Goal: Find specific page/section: Find specific page/section

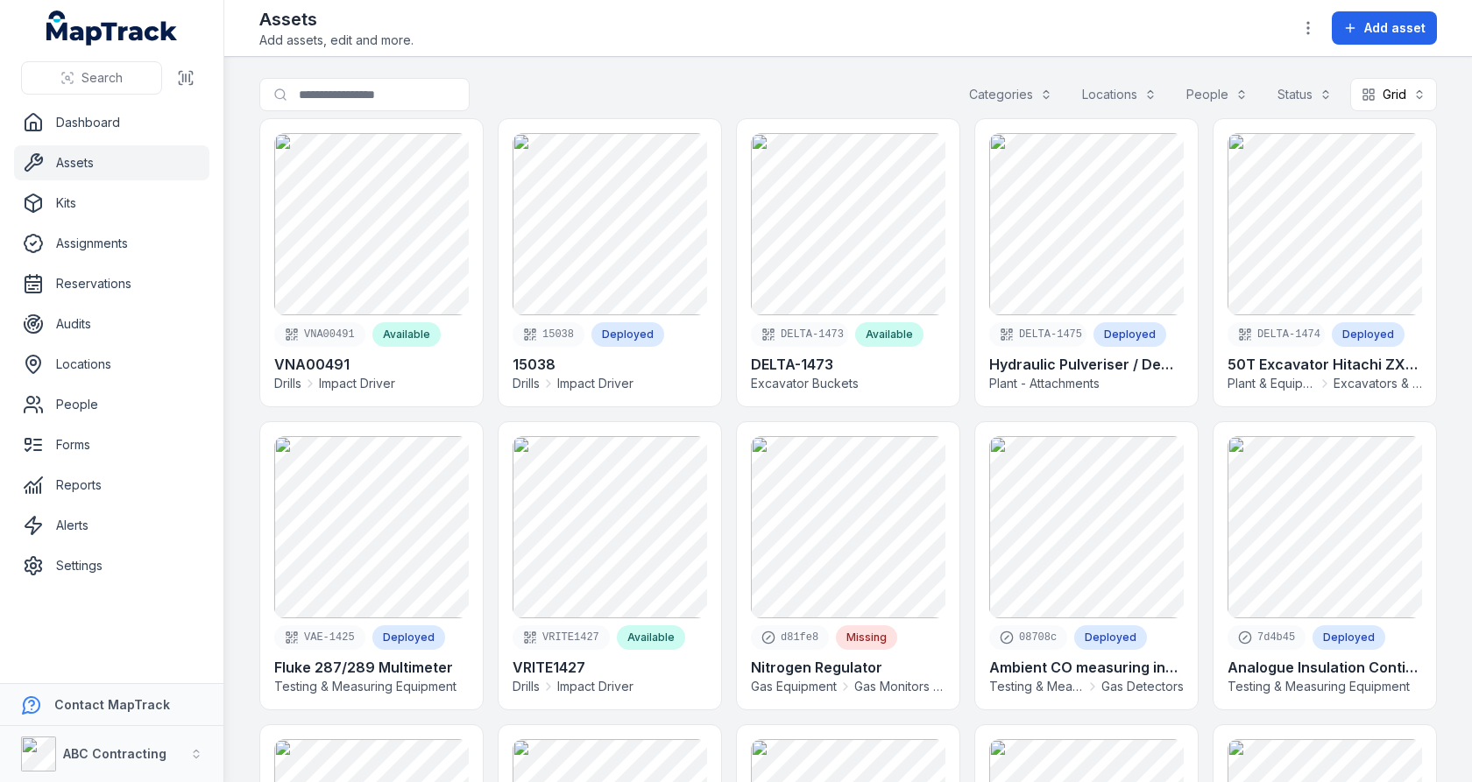
click at [244, 500] on main "Search for assets Categories Locations People Status Grid **** VNA00491 Availab…" at bounding box center [848, 419] width 1248 height 725
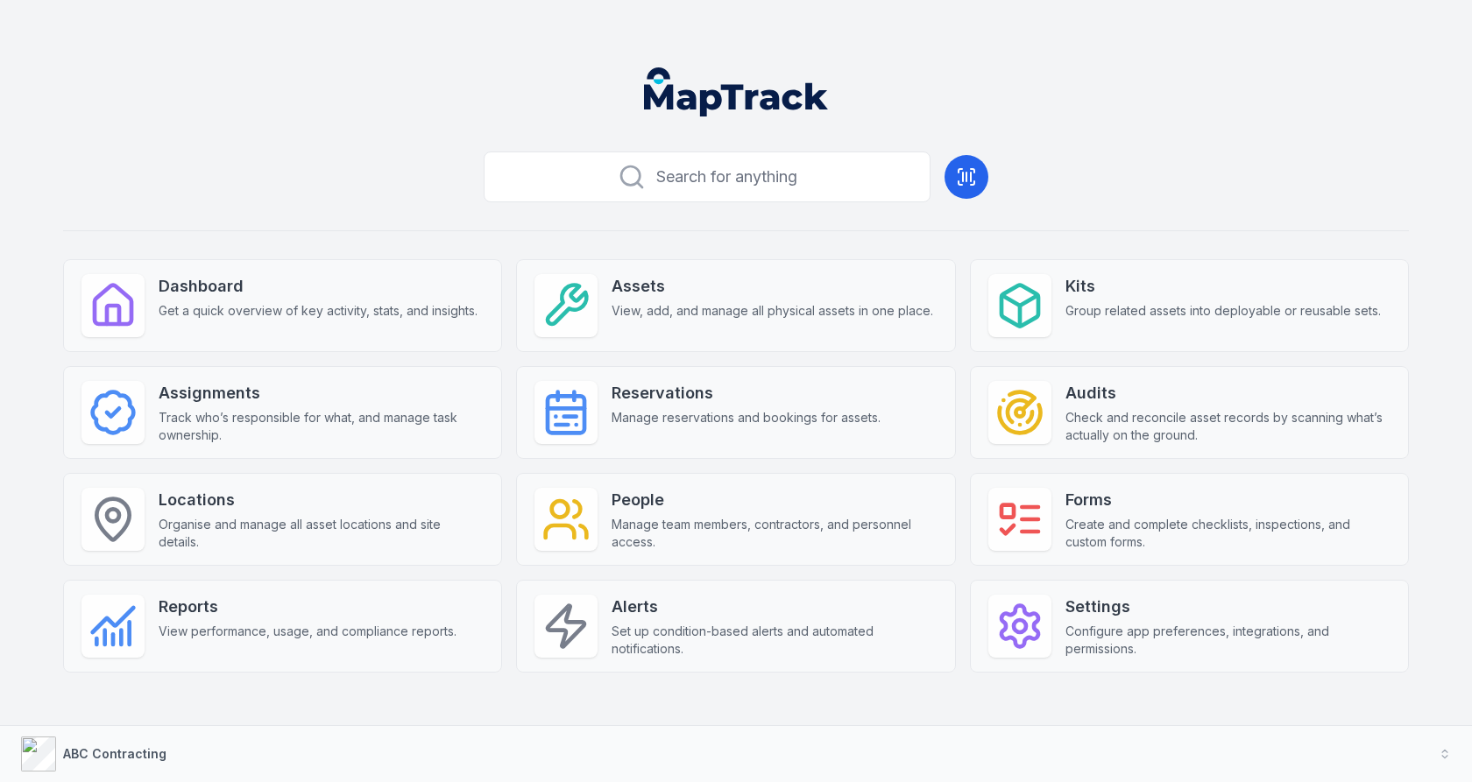
click at [868, 234] on div "Search for anything Dashboard Get a quick overview of key activity, stats, and …" at bounding box center [736, 437] width 1346 height 584
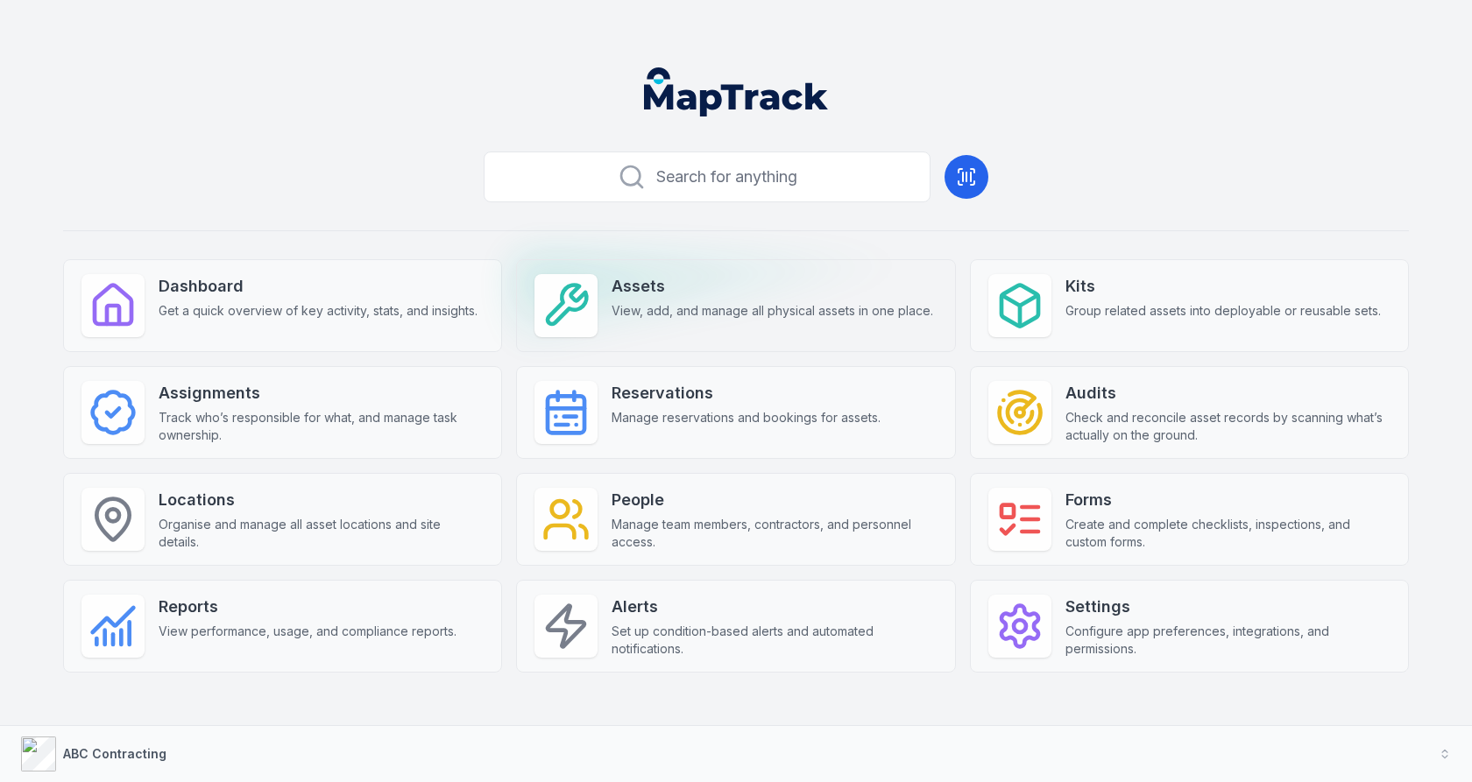
click at [728, 302] on span "View, add, and manage all physical assets in one place." at bounding box center [773, 311] width 322 height 18
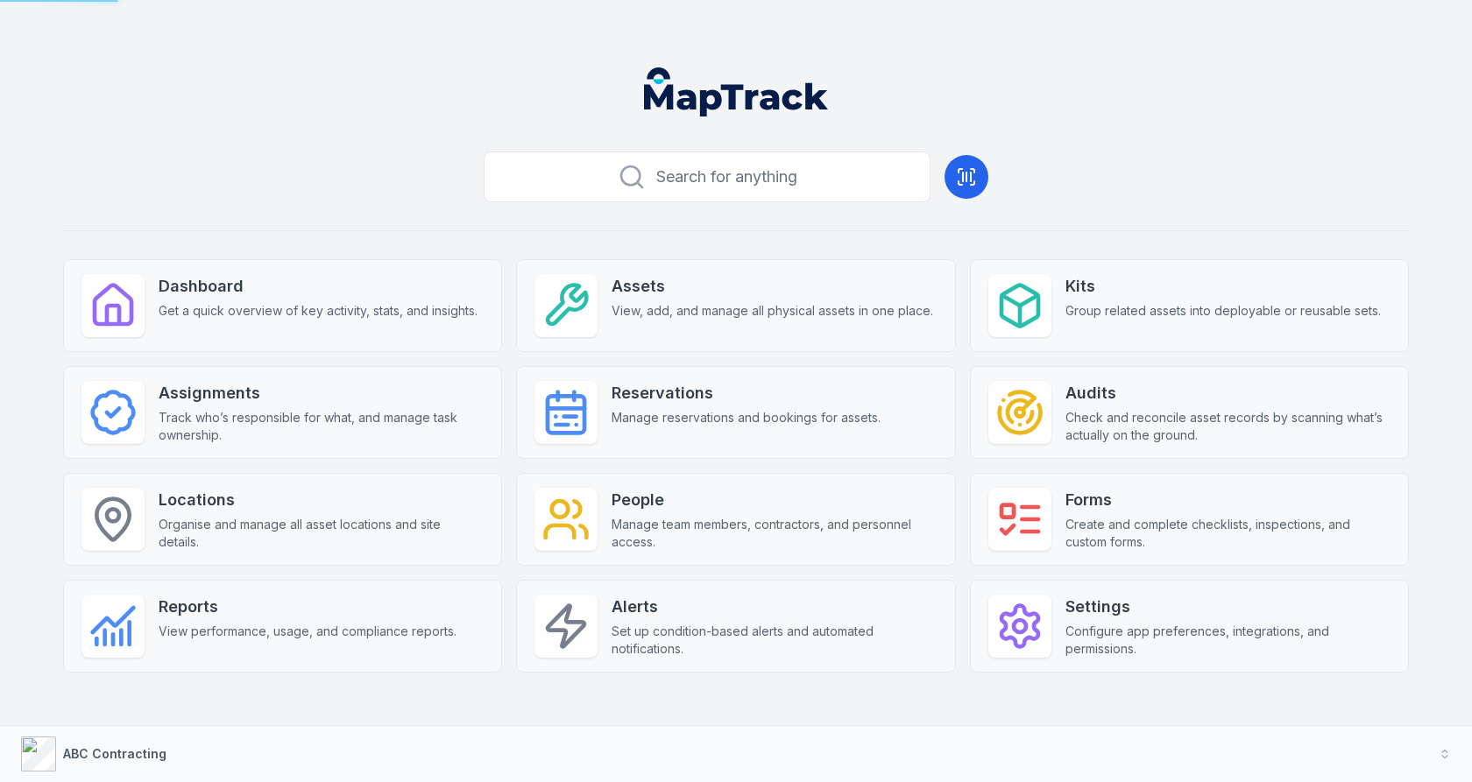
click at [1142, 168] on div "Search for anything Dashboard Get a quick overview of key activity, stats, and …" at bounding box center [736, 437] width 1346 height 584
